Goal: Register for event/course

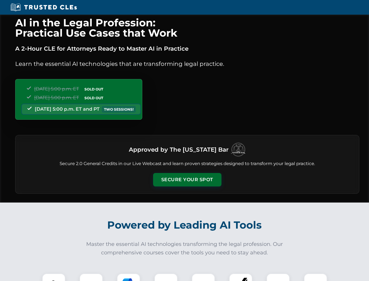
click at [187, 179] on button "Secure Your Spot" at bounding box center [187, 179] width 68 height 13
click at [54, 277] on img at bounding box center [53, 284] width 17 height 17
click at [91, 277] on div at bounding box center [90, 284] width 23 height 23
click at [129, 277] on div at bounding box center [128, 284] width 23 height 23
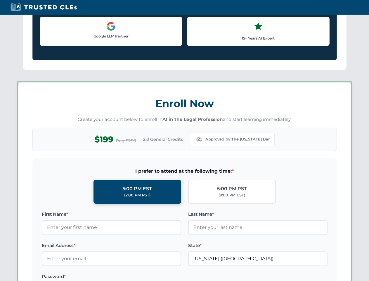
click at [241, 277] on label at bounding box center [257, 276] width 139 height 7
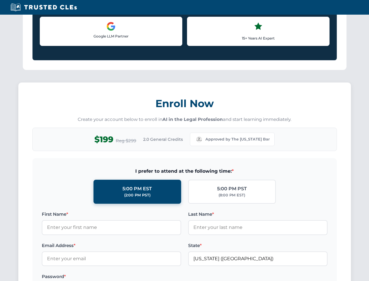
scroll to position [507, 0]
